Goal: Navigation & Orientation: Find specific page/section

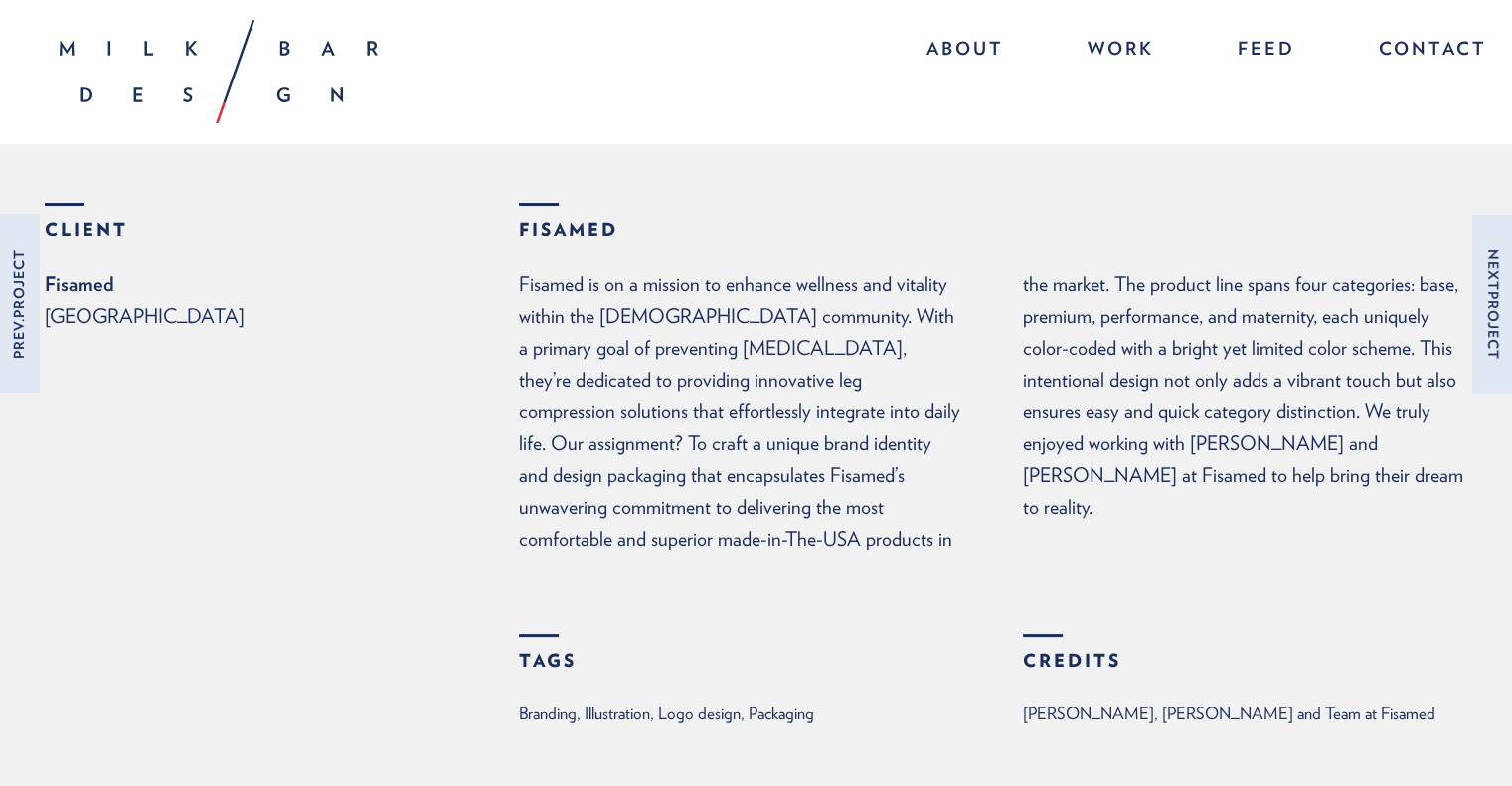
click at [84, 319] on p "Mexico" at bounding box center [282, 316] width 474 height 32
click at [48, 320] on p "Mexico" at bounding box center [282, 316] width 474 height 32
click at [23, 327] on link "Prev. Project" at bounding box center [29, 304] width 59 height 179
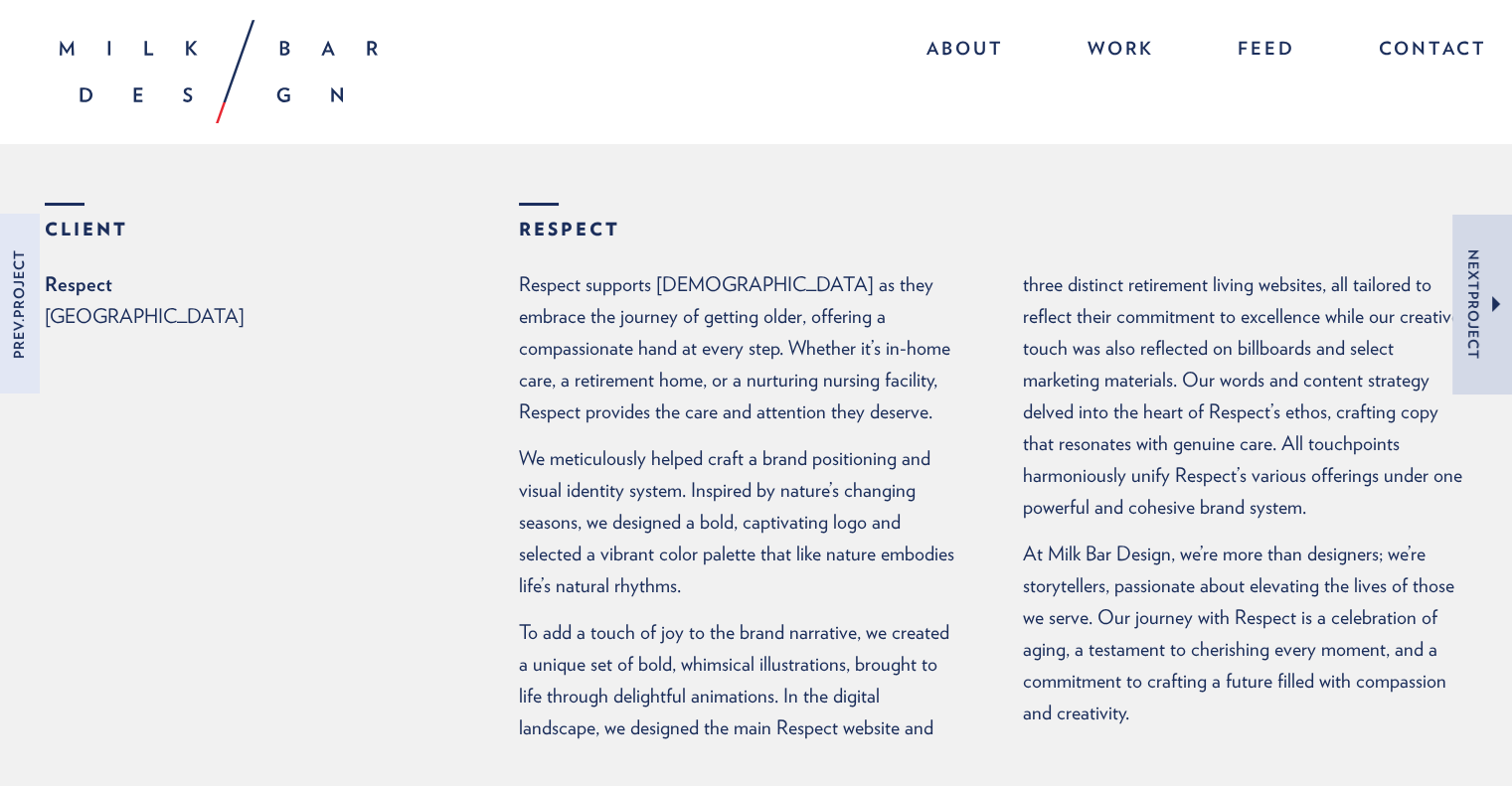
click at [1493, 303] on span at bounding box center [1496, 304] width 8 height 16
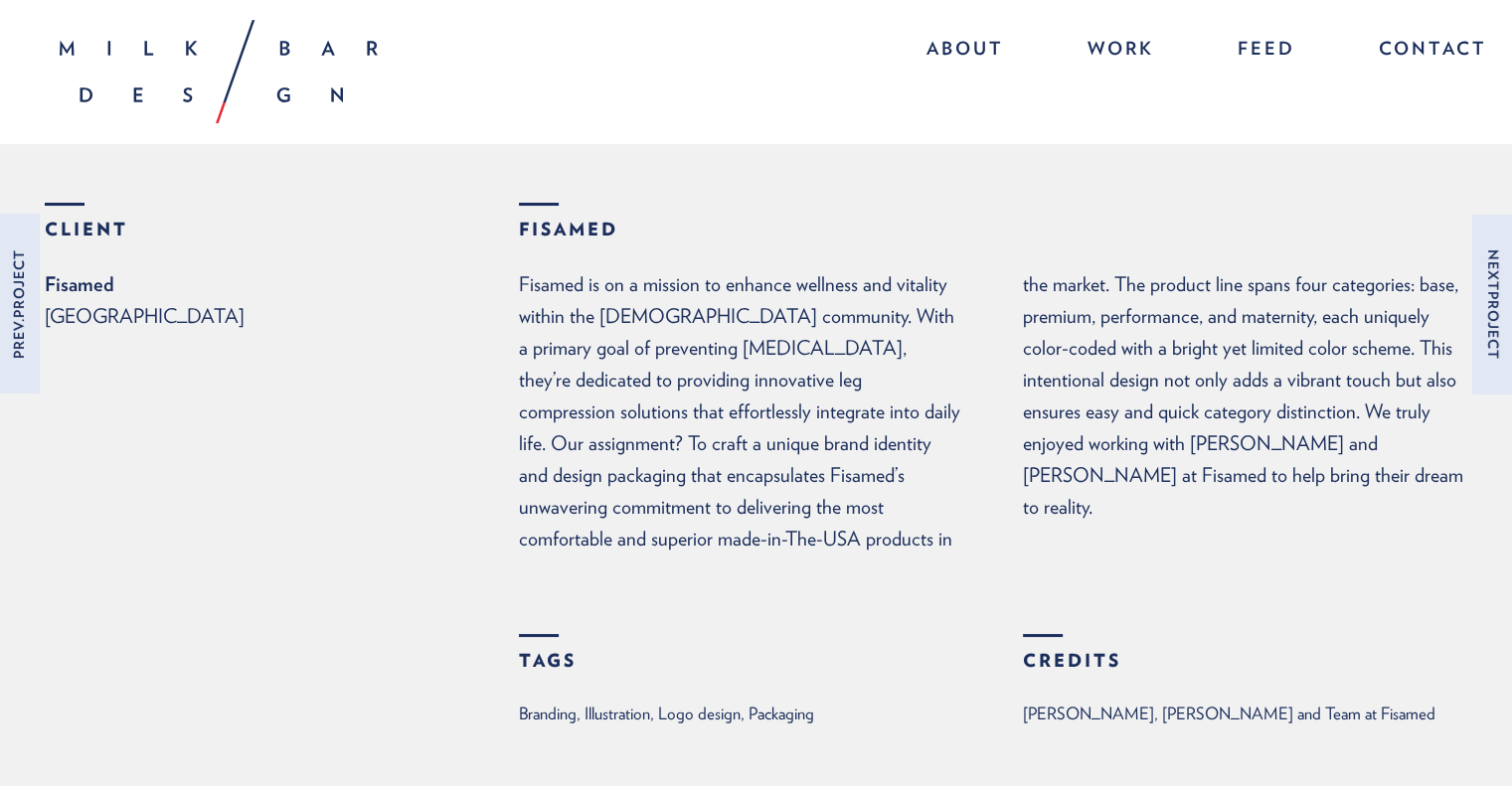
click at [1511, 303] on span at bounding box center [1516, 304] width 8 height 16
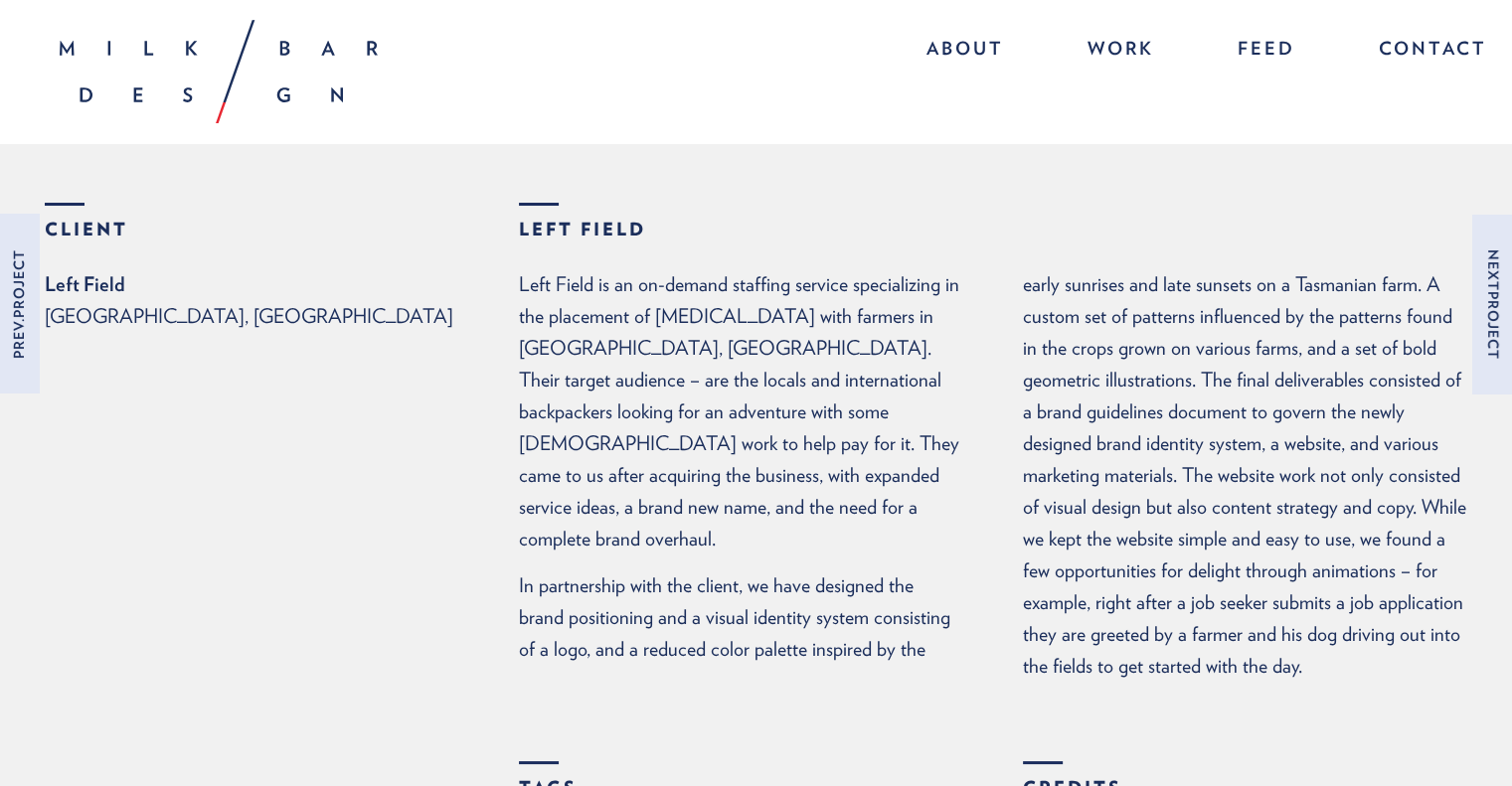
click at [1511, 303] on span at bounding box center [1516, 304] width 8 height 16
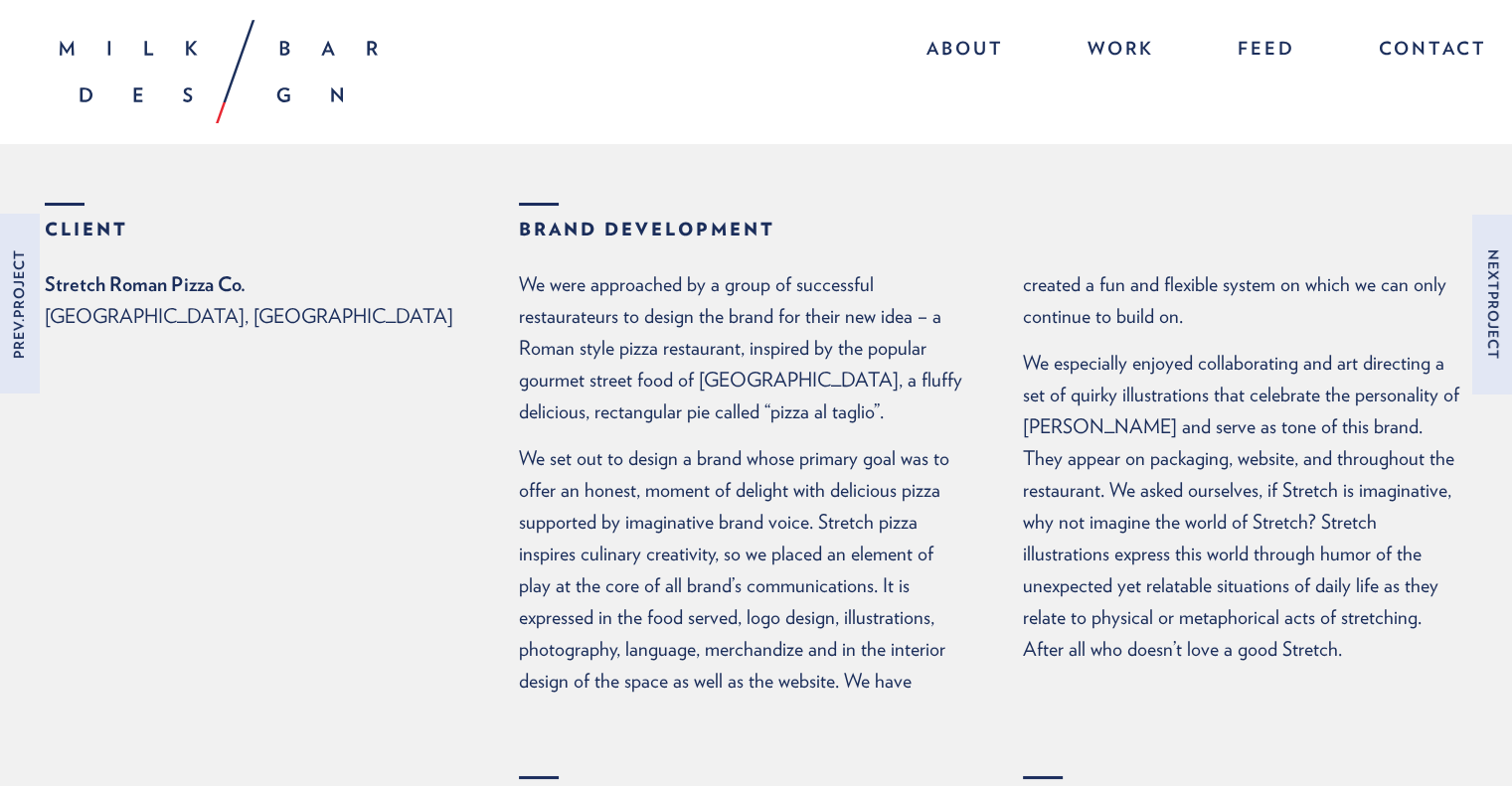
click at [1511, 303] on span at bounding box center [1516, 304] width 8 height 16
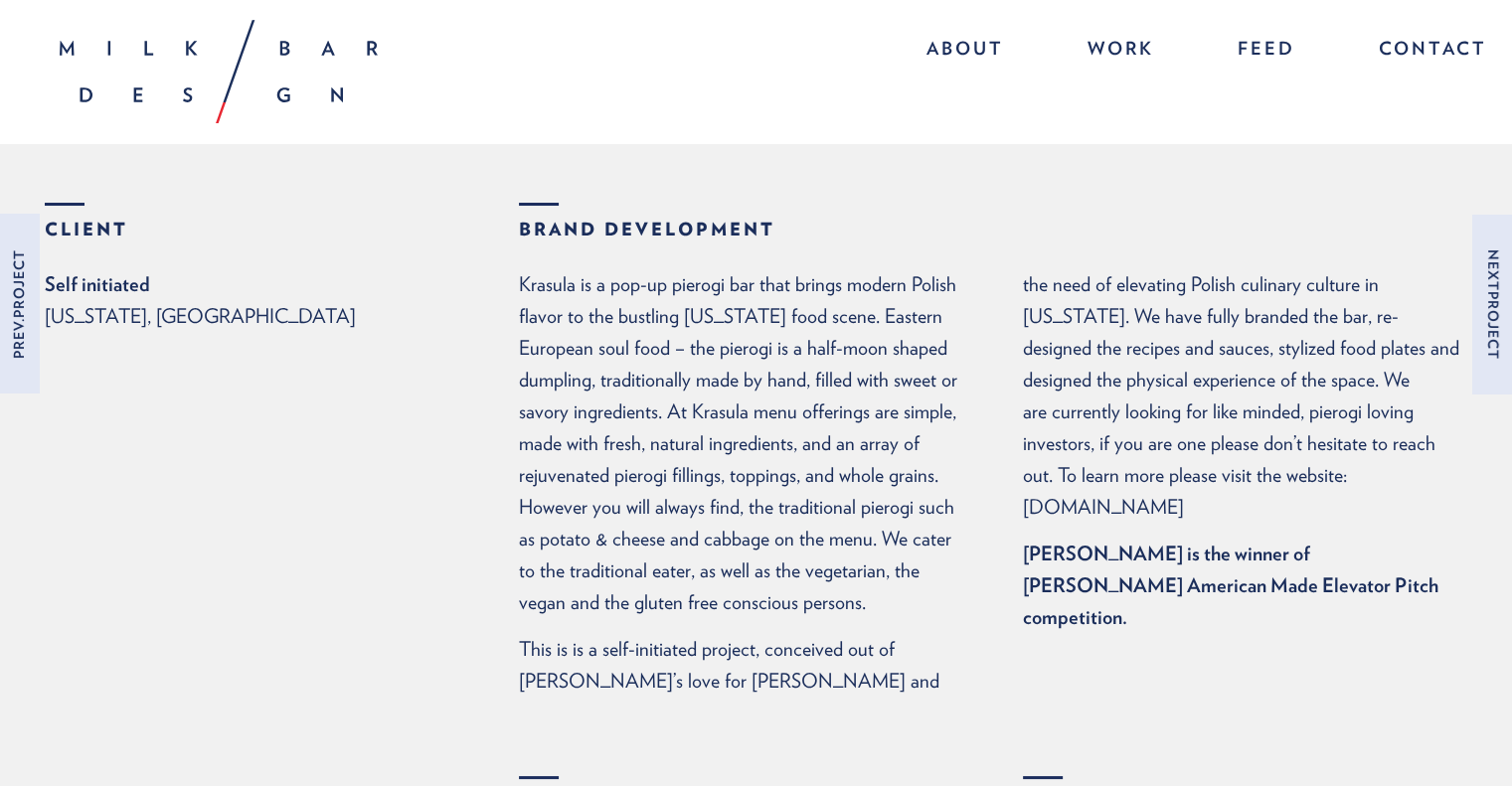
click at [1511, 303] on span at bounding box center [1516, 304] width 8 height 16
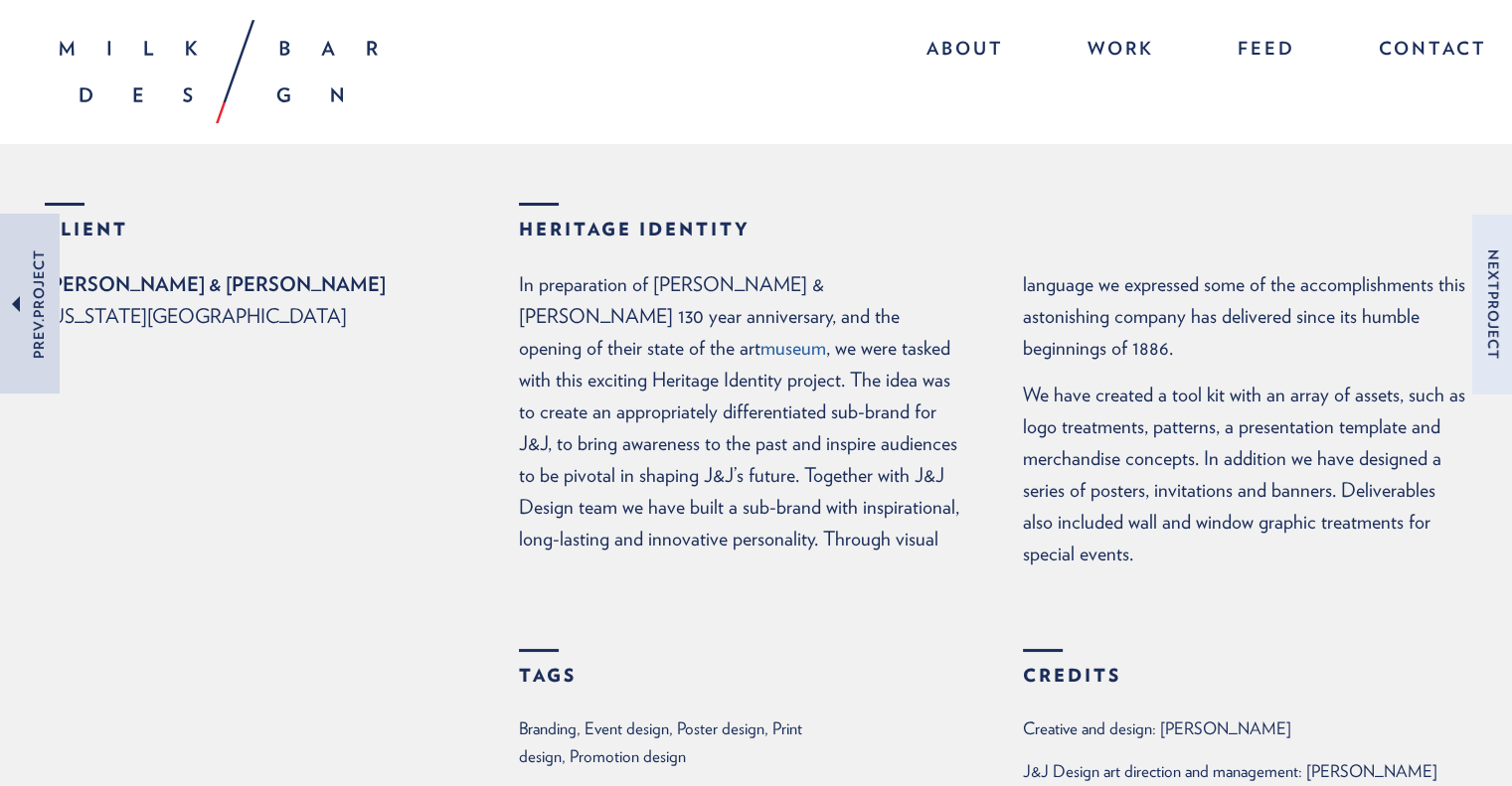
click at [27, 314] on link "Prev. Project" at bounding box center [29, 304] width 59 height 179
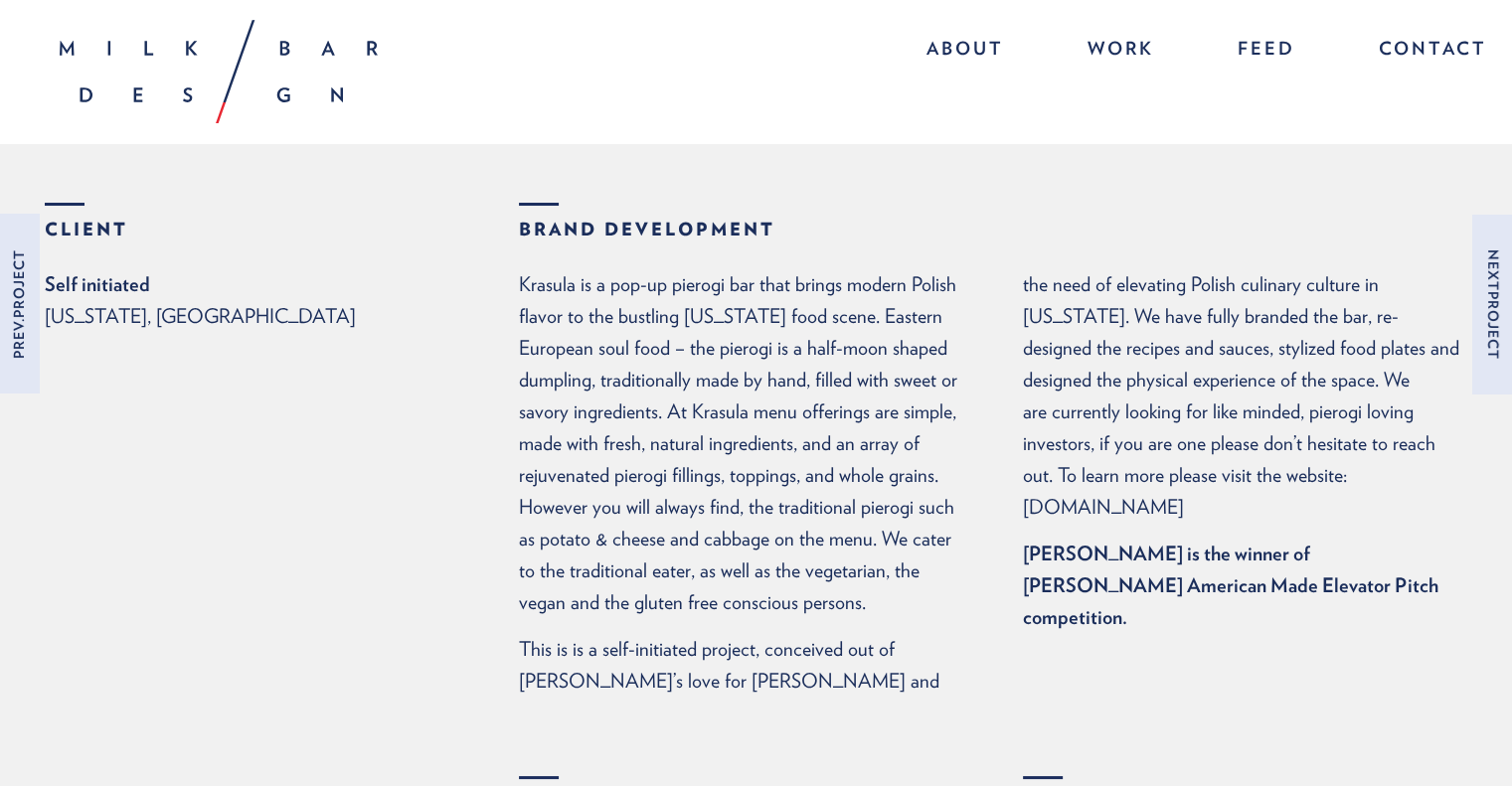
click at [27, 314] on link "Prev. Project" at bounding box center [9, 304] width 59 height 179
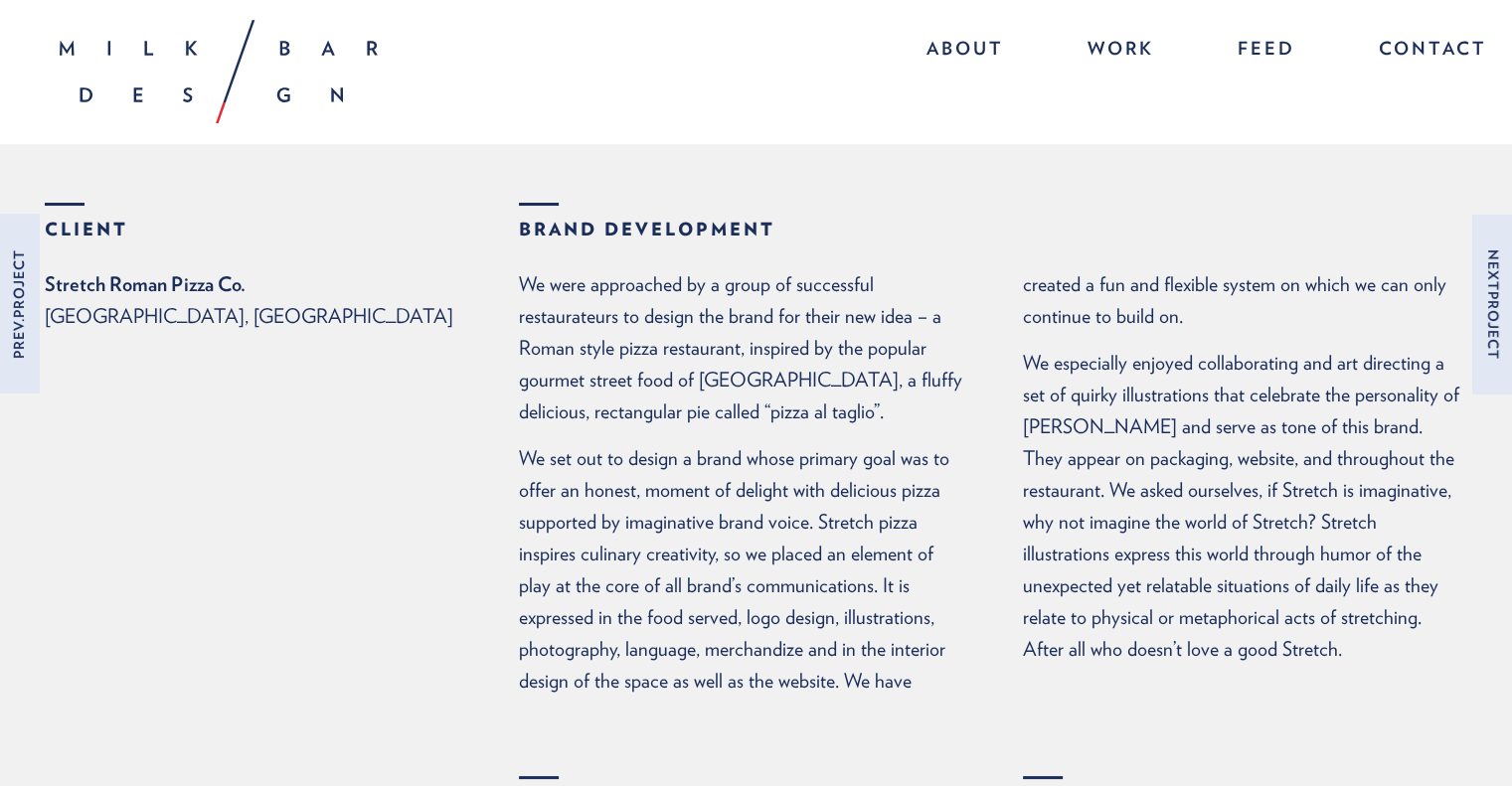
click at [27, 314] on link "Prev. Project" at bounding box center [9, 304] width 59 height 179
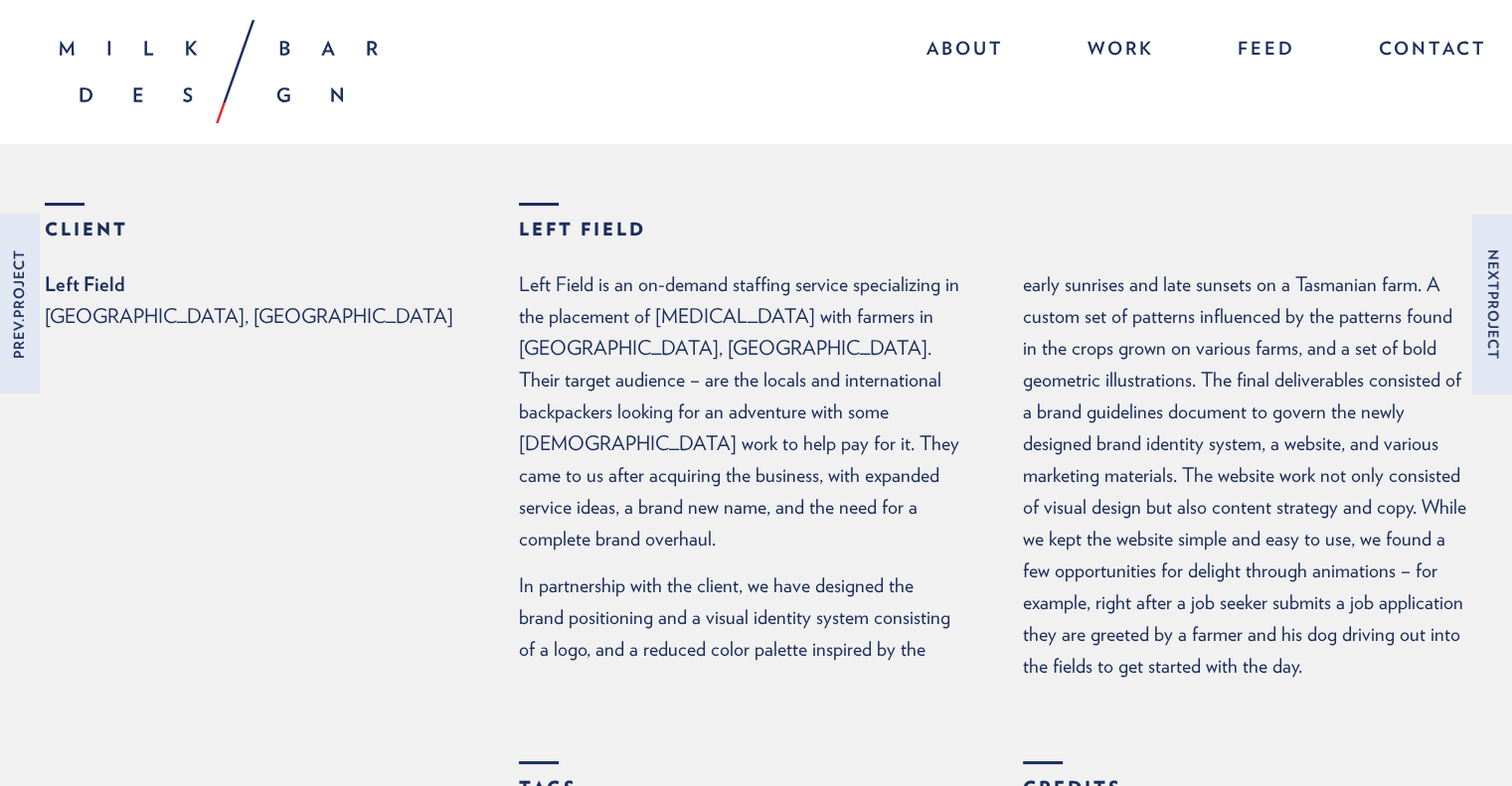
click at [27, 314] on link "Prev. Project" at bounding box center [9, 304] width 59 height 179
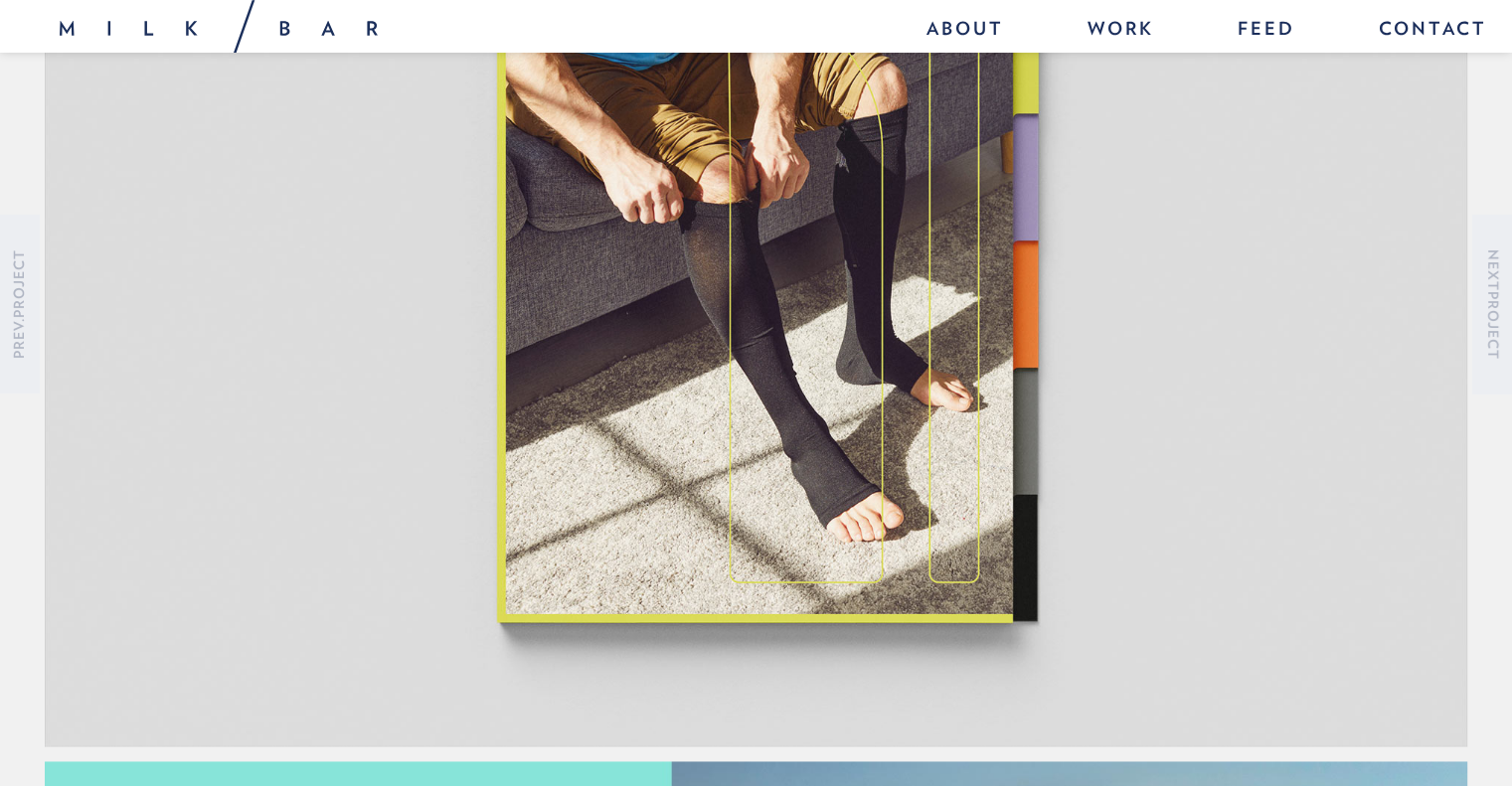
scroll to position [2683, 0]
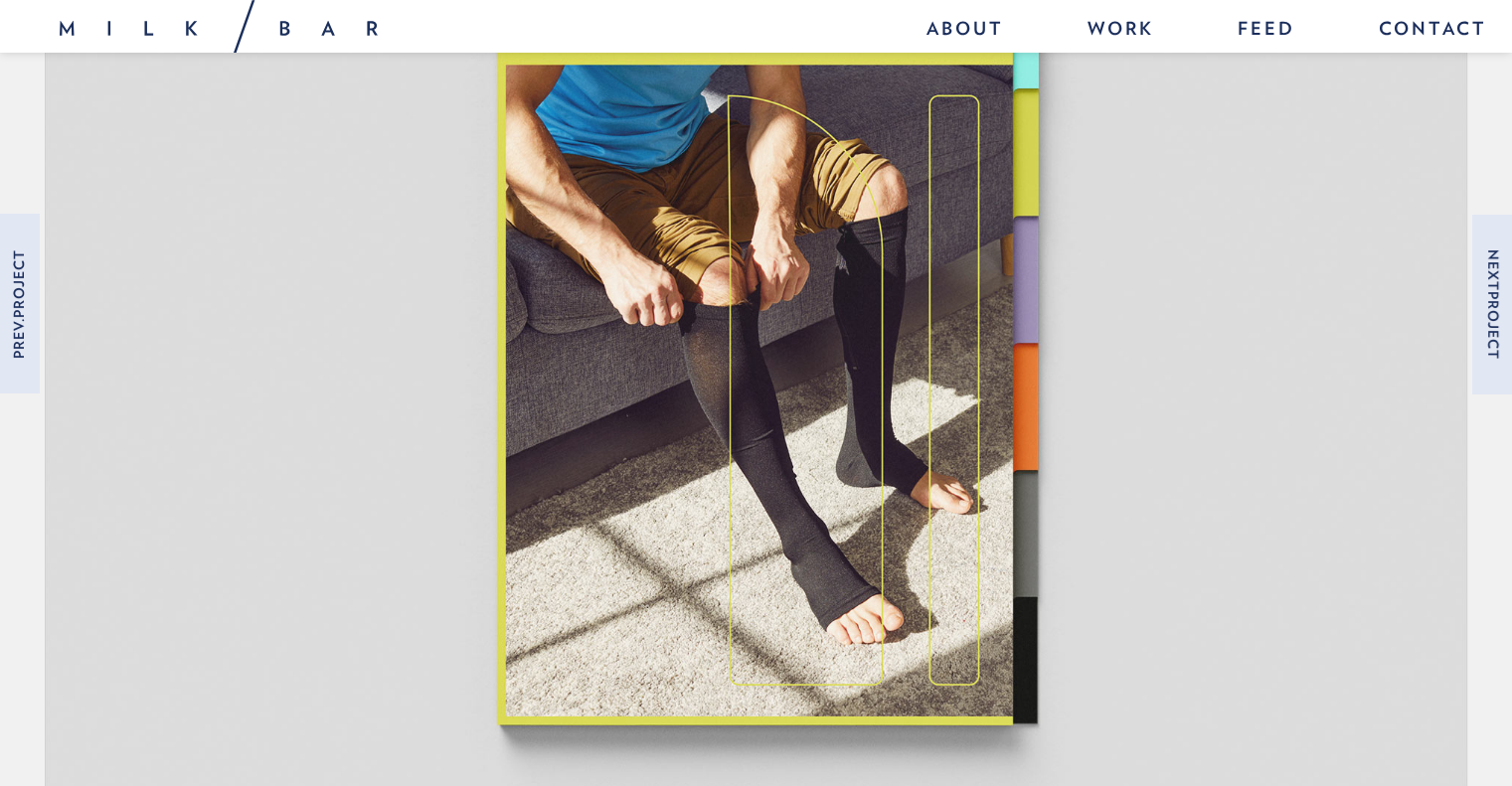
click at [696, 417] on img at bounding box center [756, 343] width 1422 height 1008
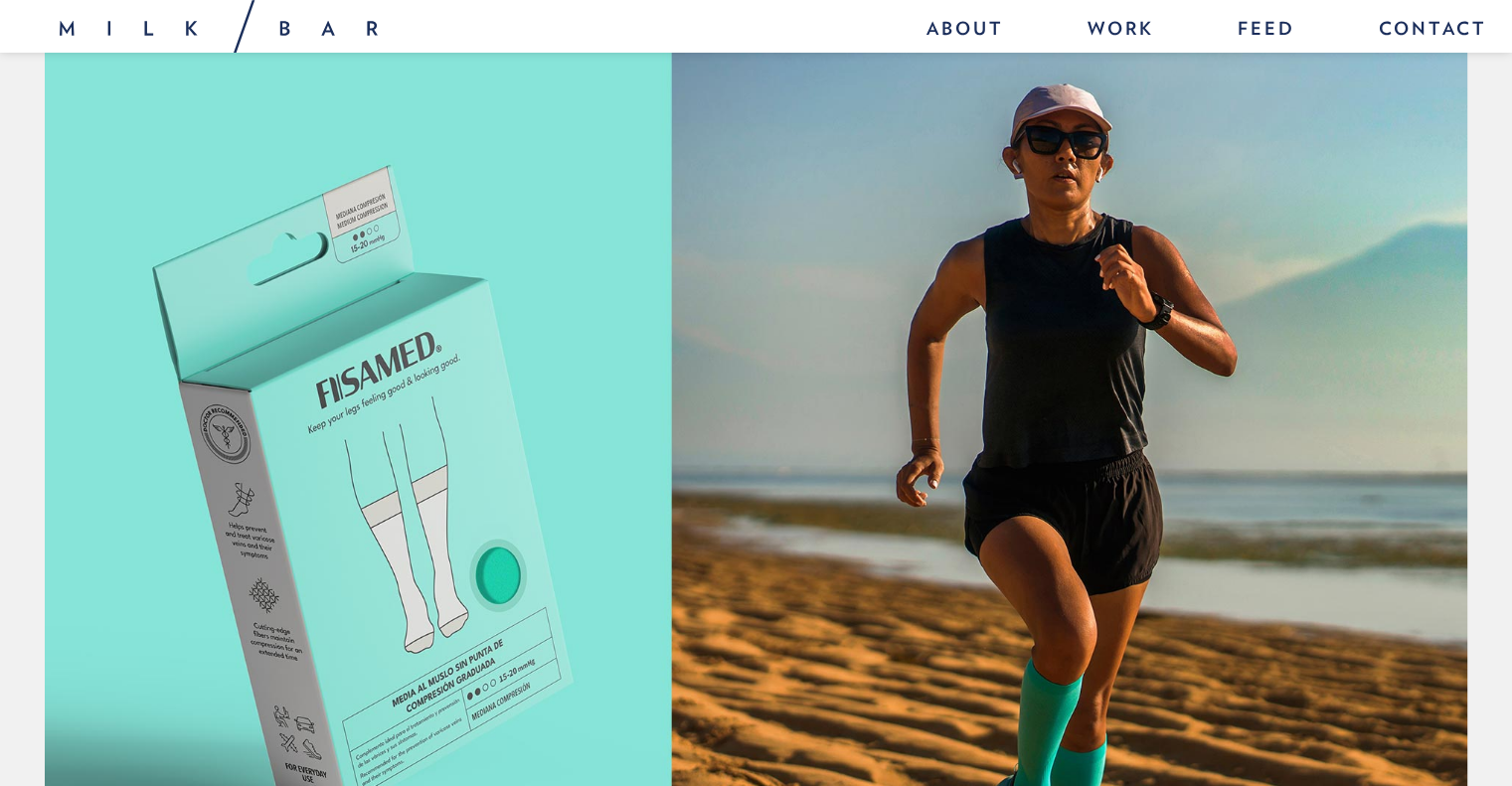
scroll to position [3777, 0]
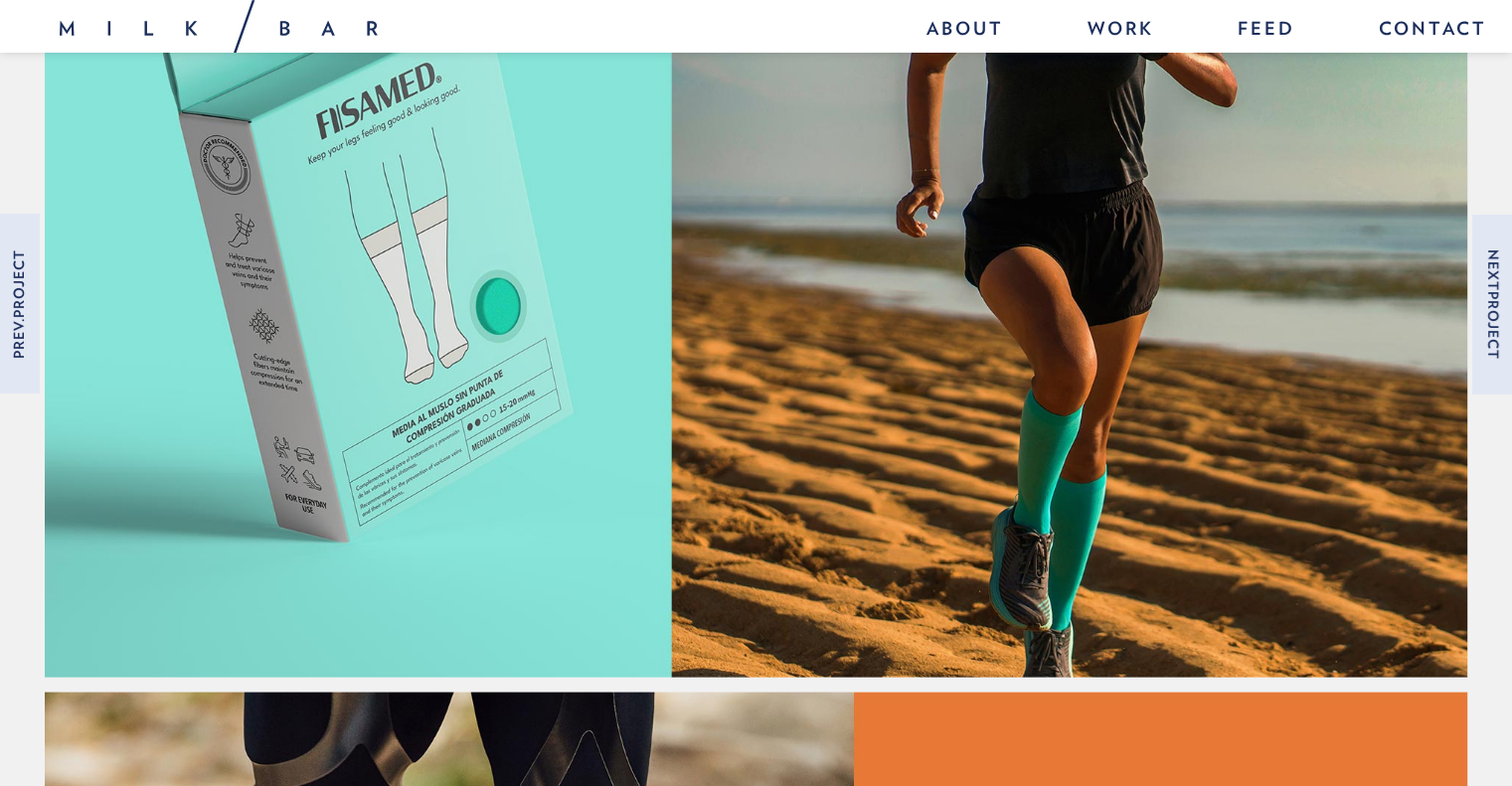
click at [469, 385] on img at bounding box center [756, 223] width 1422 height 906
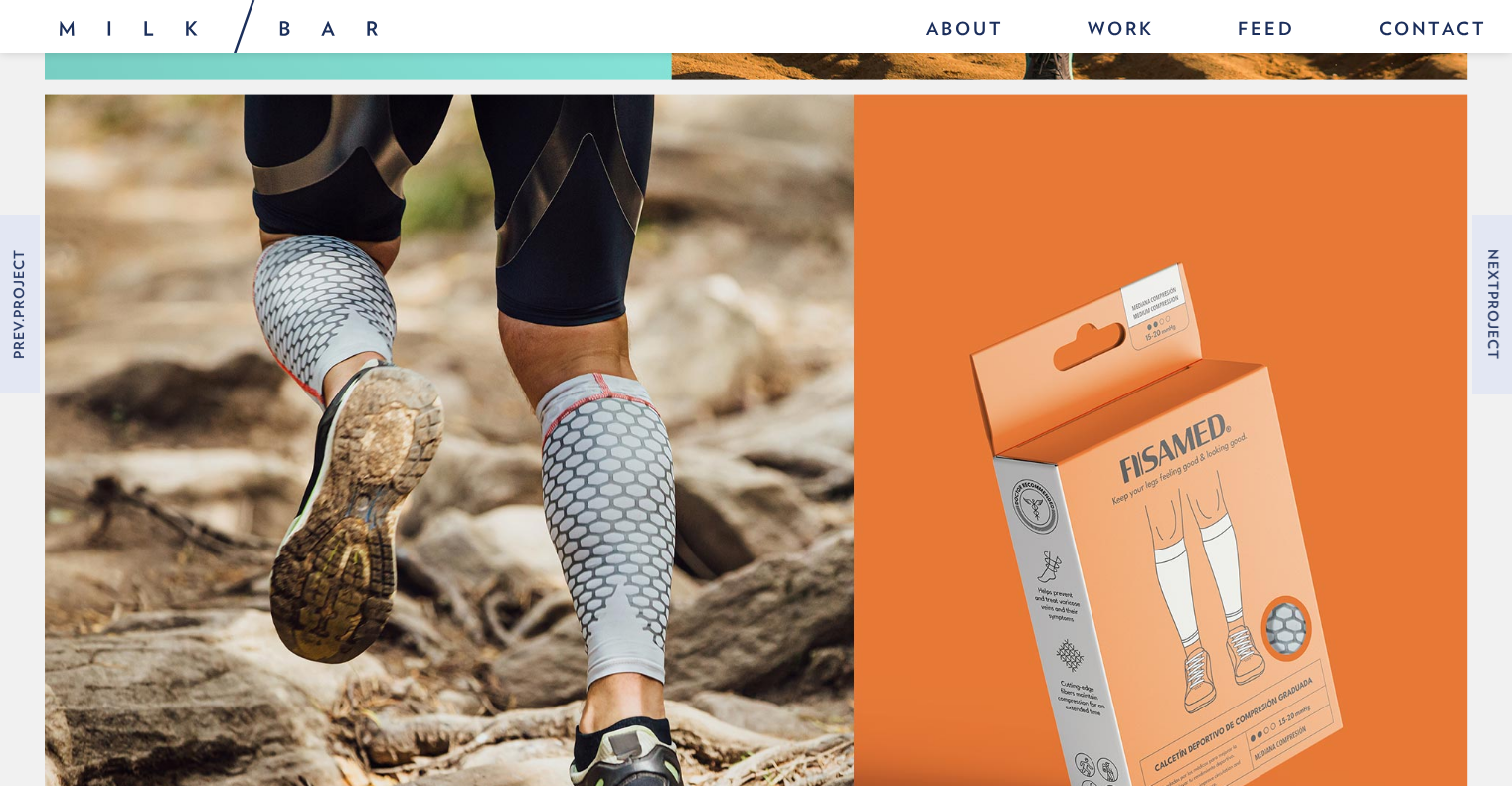
scroll to position [4969, 0]
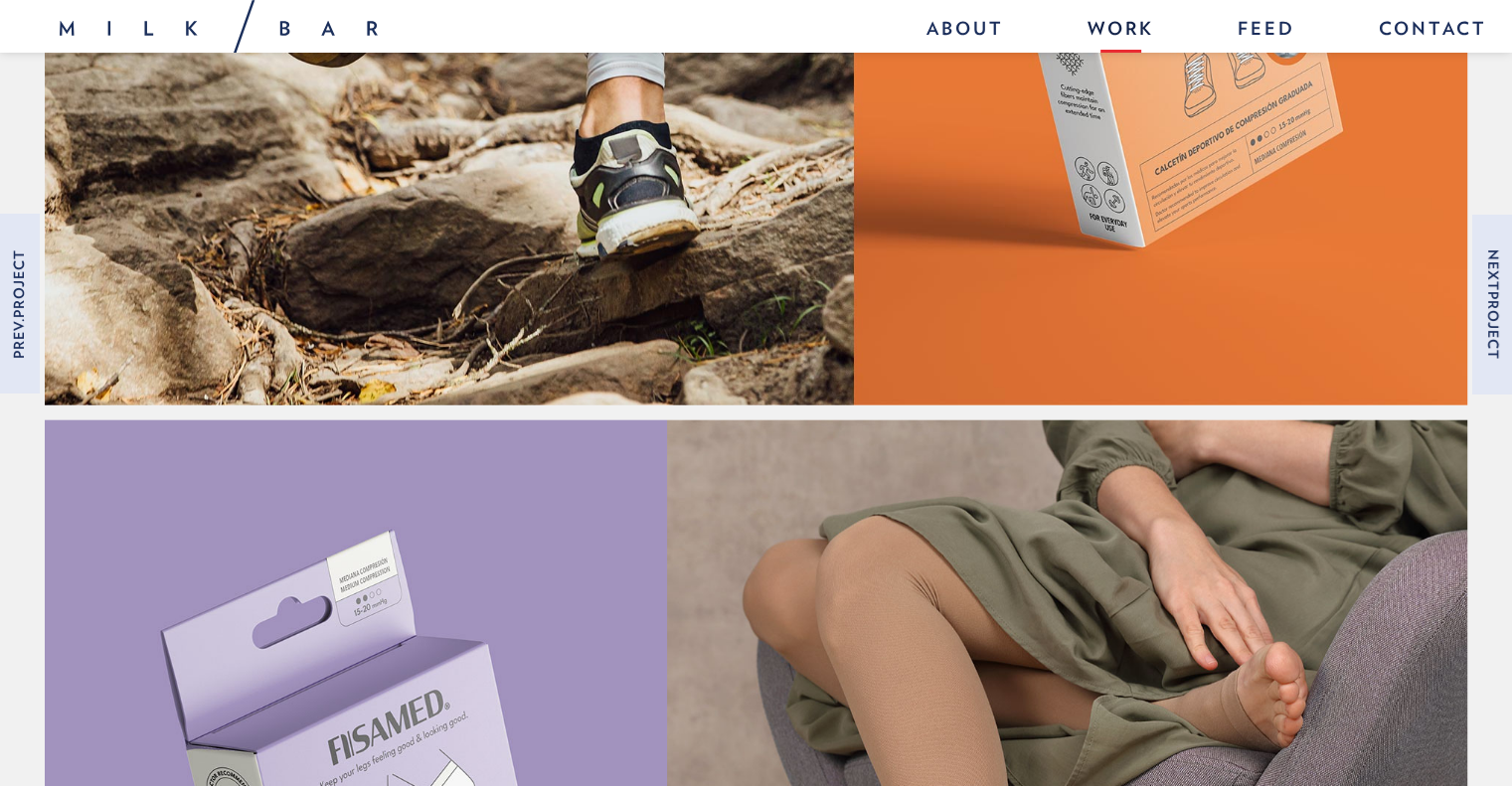
click at [1142, 32] on link "Work" at bounding box center [1121, 31] width 107 height 43
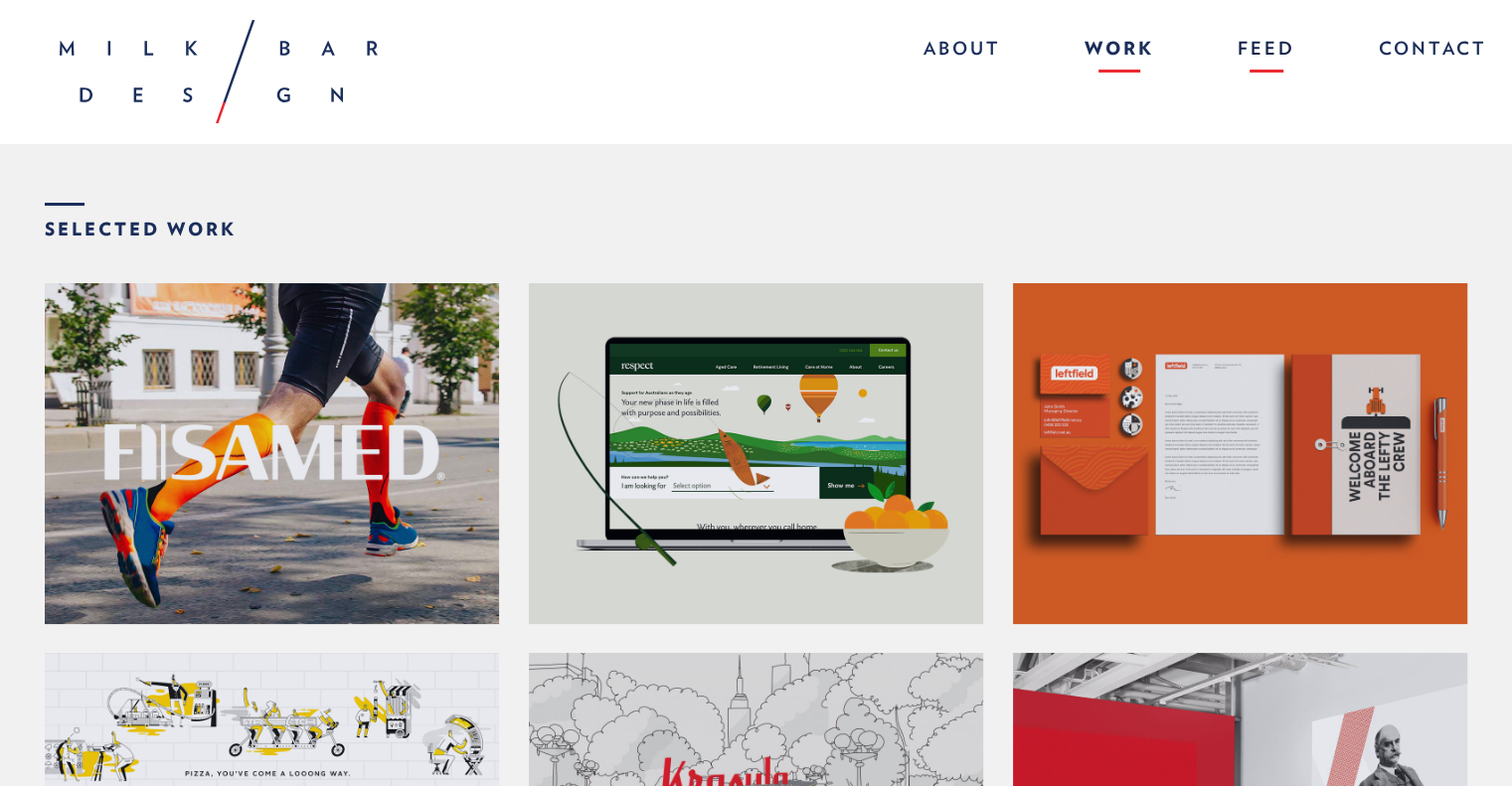
click at [1241, 41] on link "Feed" at bounding box center [1267, 51] width 98 height 43
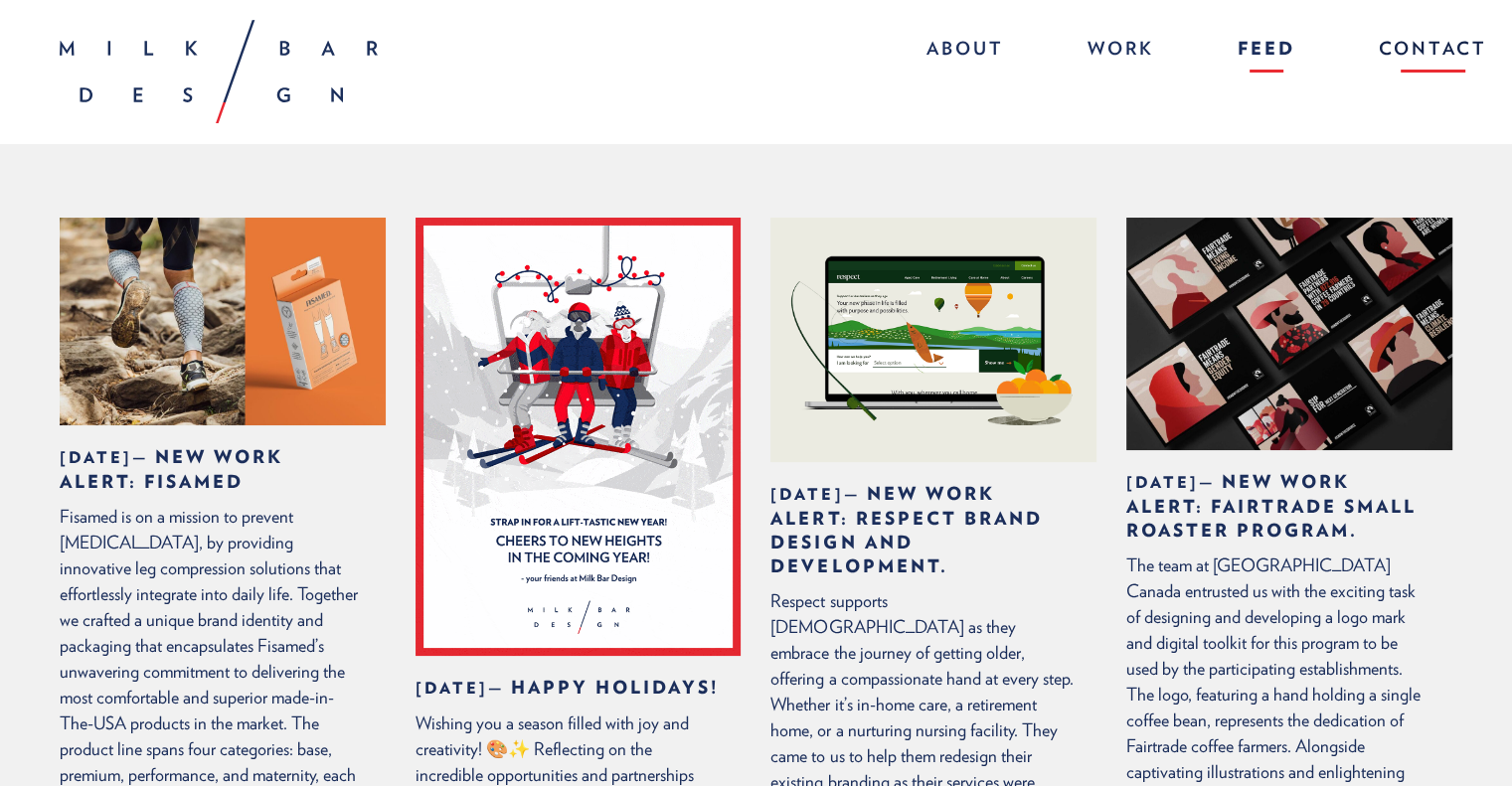
click at [1444, 43] on link "Contact" at bounding box center [1422, 51] width 128 height 43
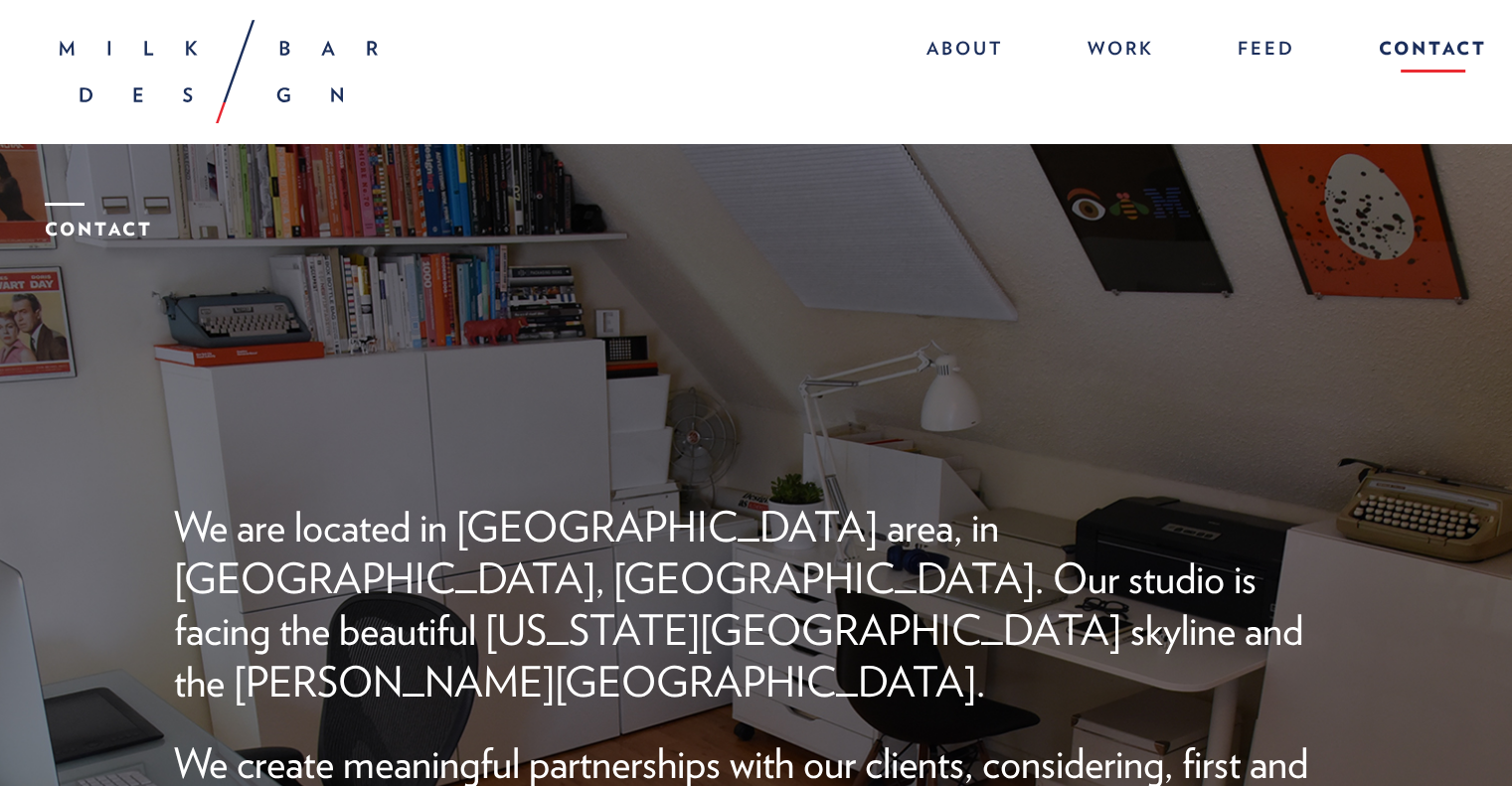
click at [342, 43] on img at bounding box center [219, 72] width 319 height 103
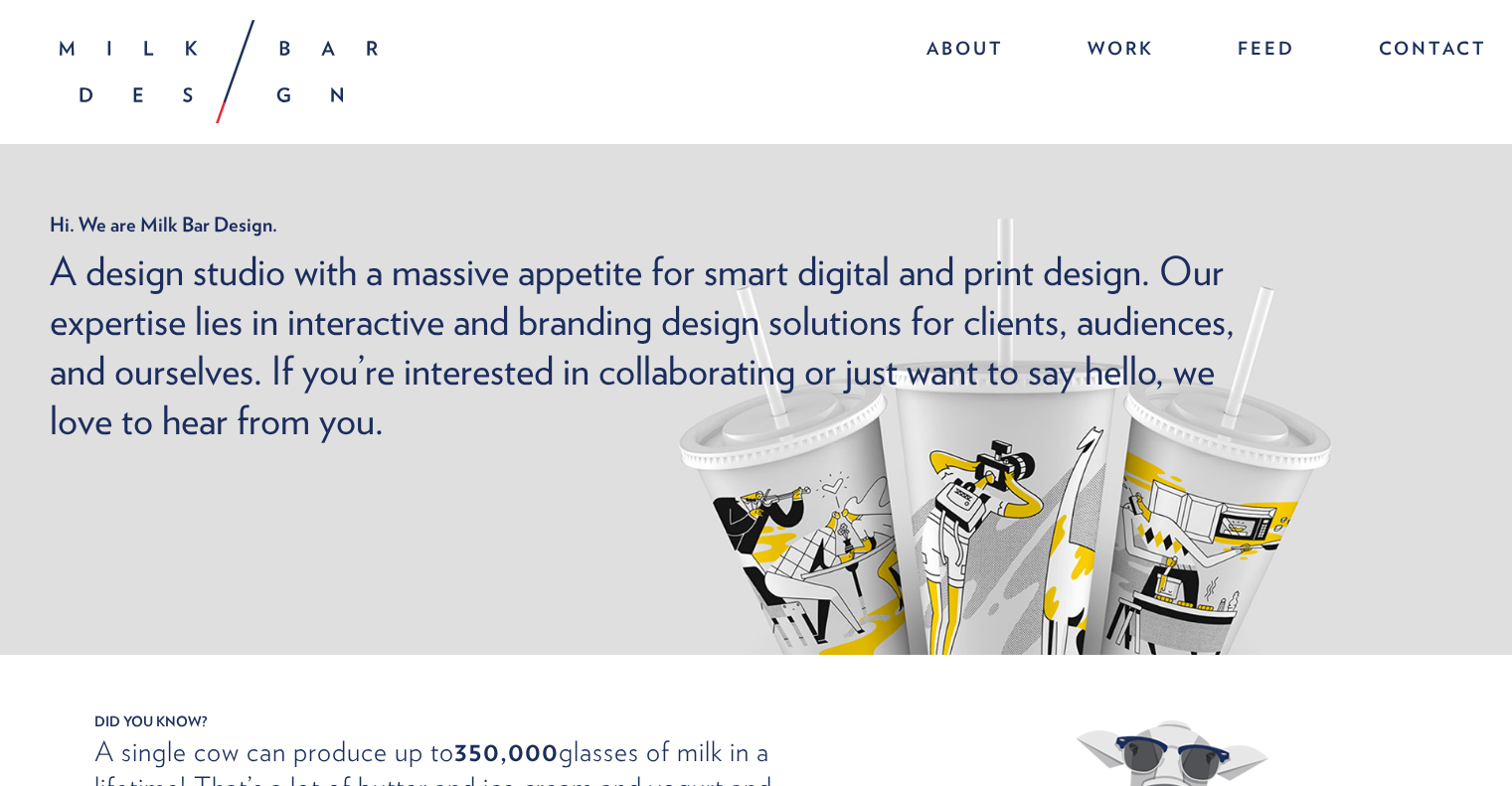
click at [320, 98] on img at bounding box center [219, 72] width 319 height 103
click at [171, 44] on img at bounding box center [219, 72] width 319 height 103
click at [171, 96] on img at bounding box center [219, 72] width 319 height 103
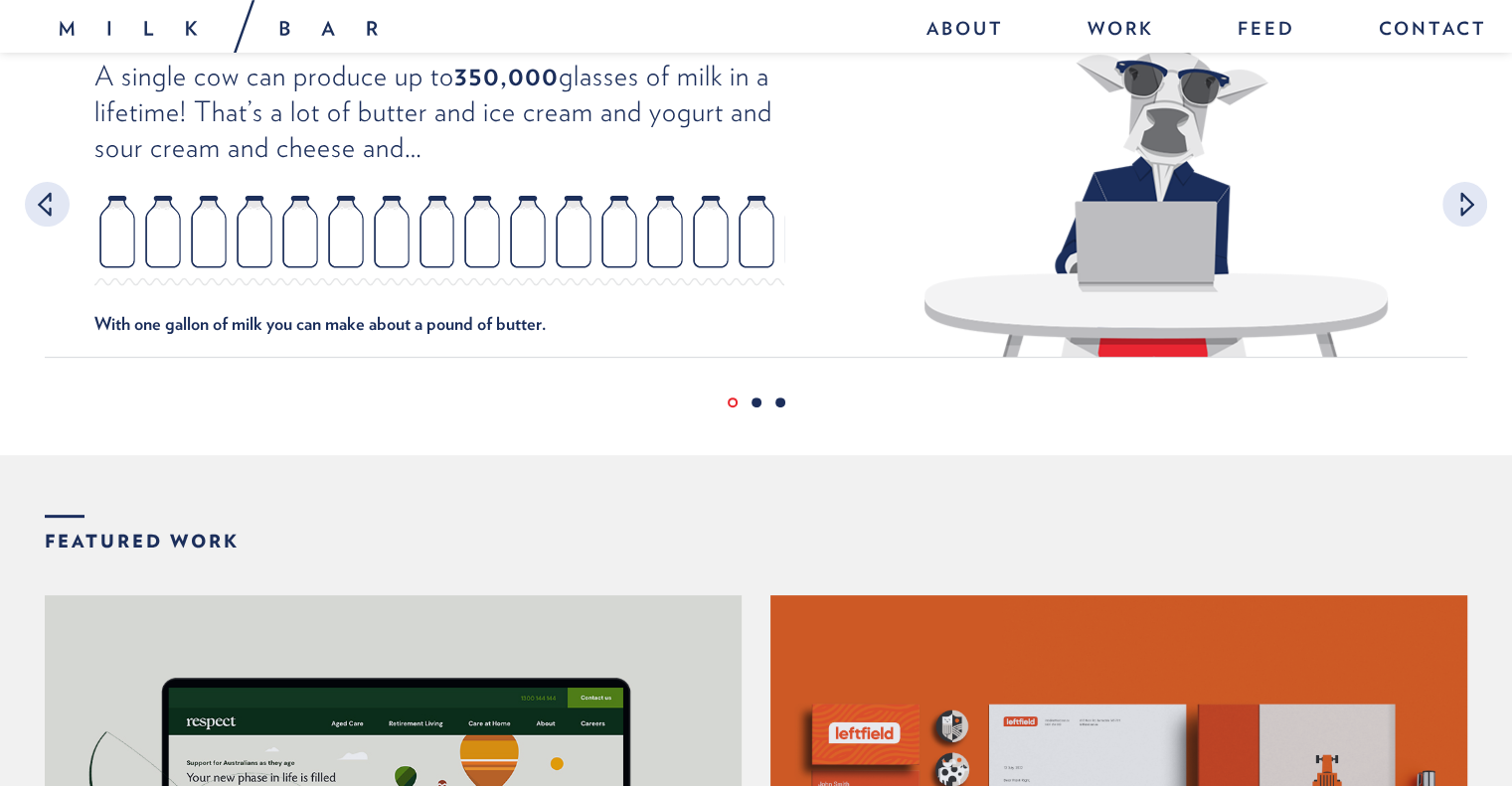
scroll to position [596, 0]
